Goal: Task Accomplishment & Management: Manage account settings

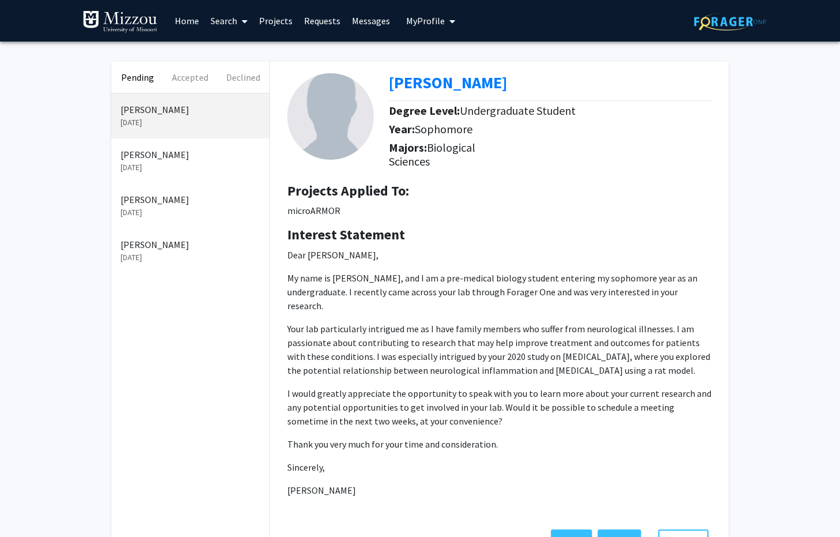
click at [280, 24] on link "Projects" at bounding box center [275, 21] width 45 height 40
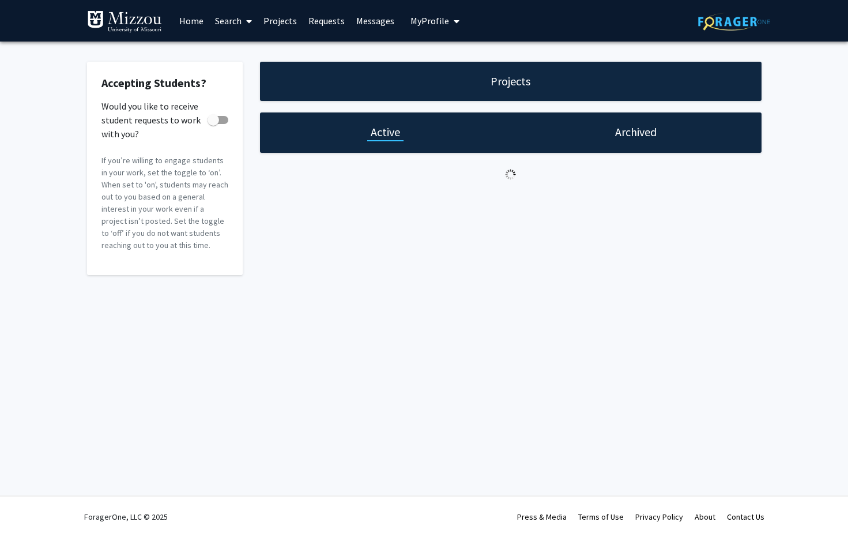
checkbox input "true"
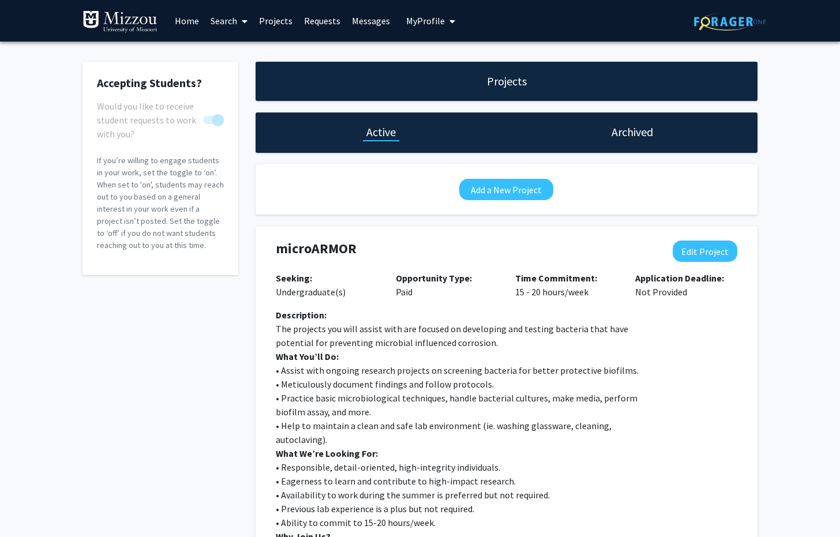
click at [424, 22] on span "My Profile" at bounding box center [425, 21] width 39 height 12
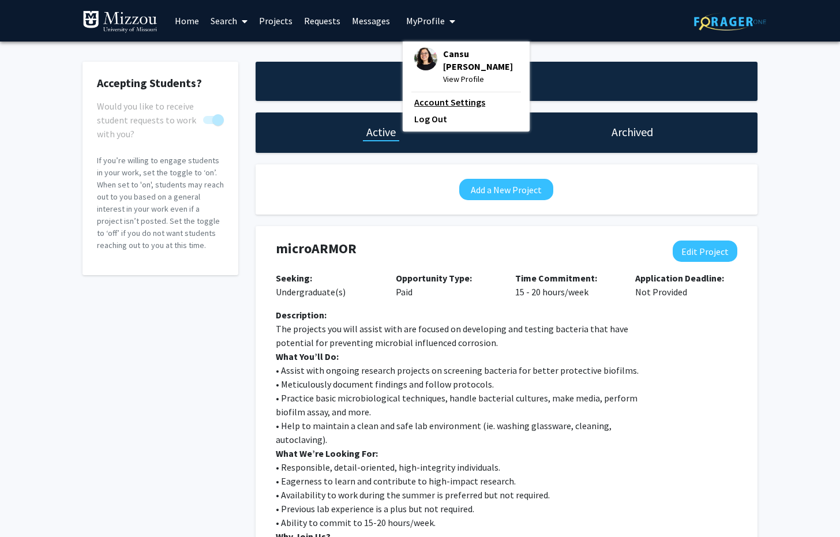
click at [433, 95] on link "Account Settings" at bounding box center [466, 102] width 104 height 14
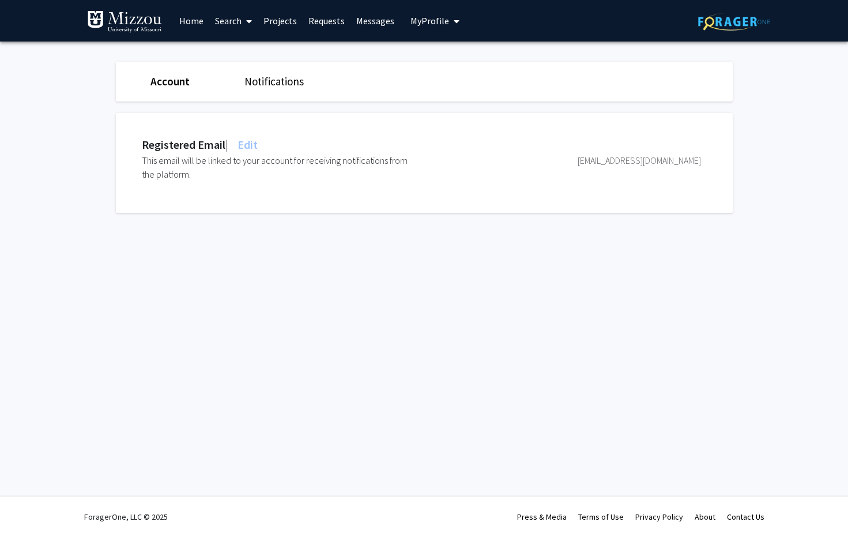
click at [271, 19] on link "Projects" at bounding box center [280, 21] width 45 height 40
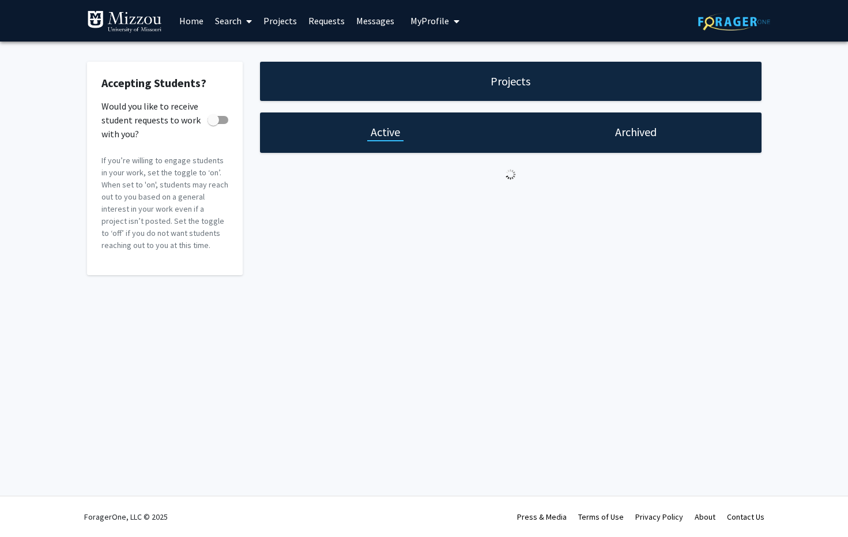
checkbox input "true"
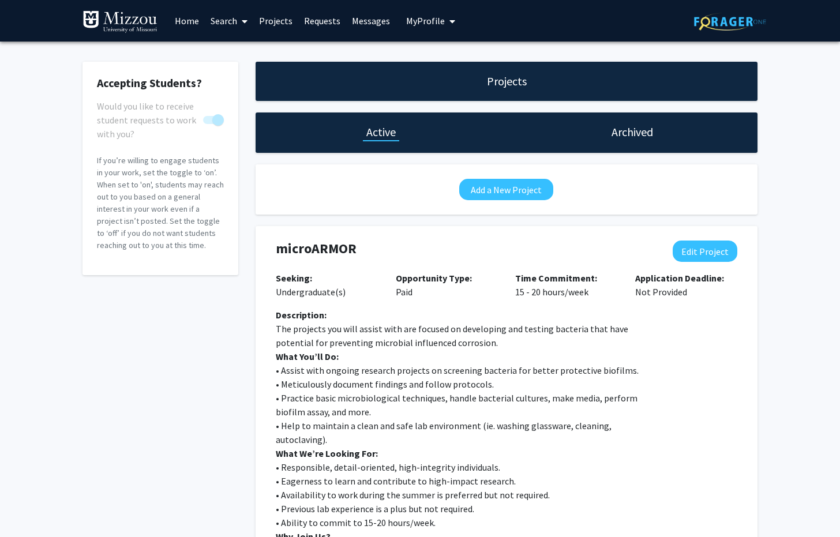
click at [636, 136] on h1 "Archived" at bounding box center [632, 132] width 42 height 16
